Goal: Navigation & Orientation: Find specific page/section

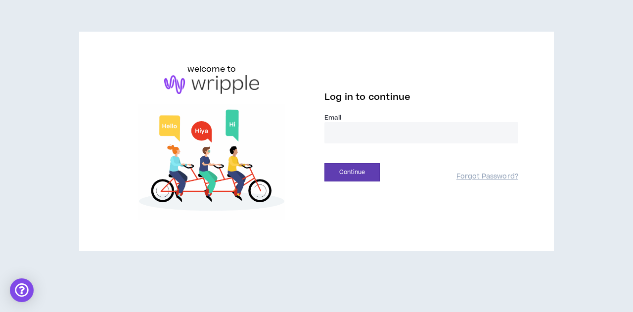
click at [324, 143] on div at bounding box center [324, 143] width 0 height 0
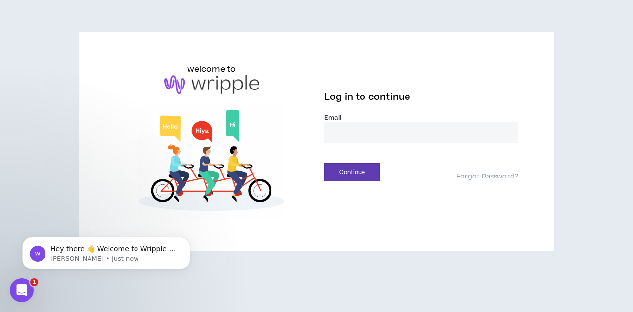
type input "**********"
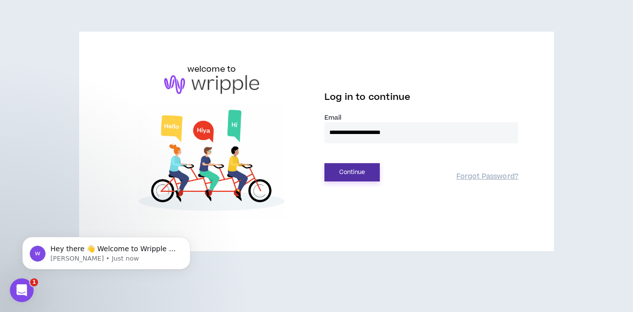
click at [341, 169] on button "Continue" at bounding box center [351, 172] width 55 height 18
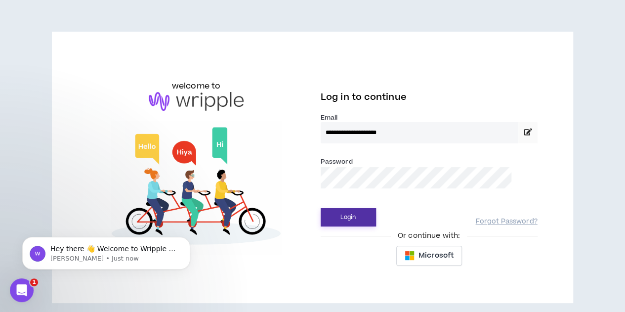
click at [346, 217] on button "Login" at bounding box center [348, 217] width 55 height 18
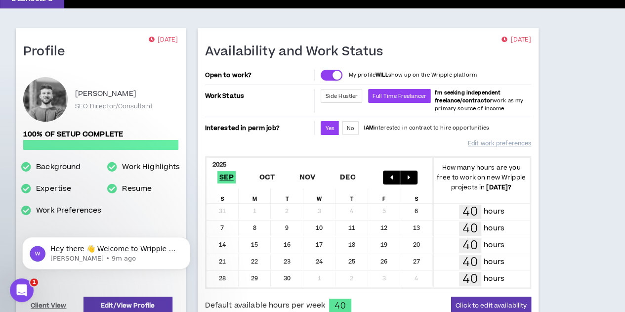
scroll to position [63, 0]
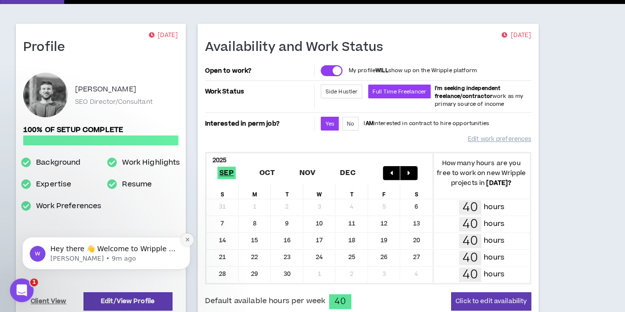
click at [186, 240] on icon "Dismiss notification" at bounding box center [187, 239] width 5 height 5
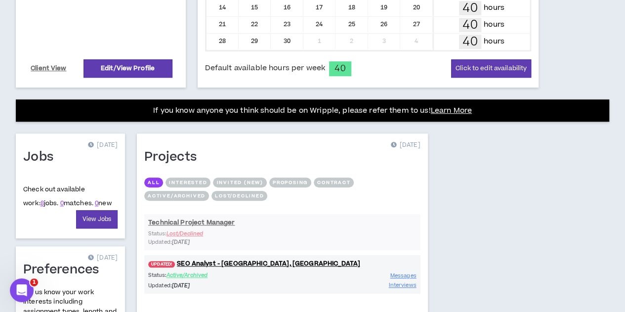
scroll to position [369, 0]
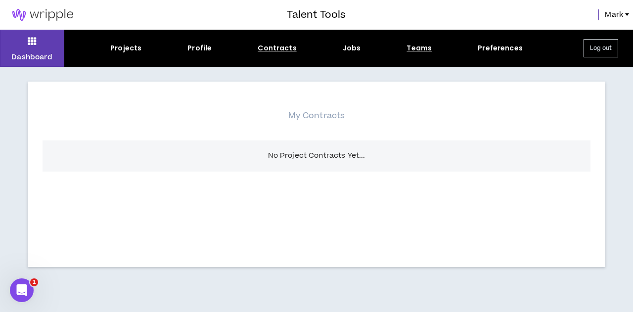
click at [420, 51] on div "Teams" at bounding box center [418, 48] width 25 height 10
